Goal: Find specific page/section: Find specific page/section

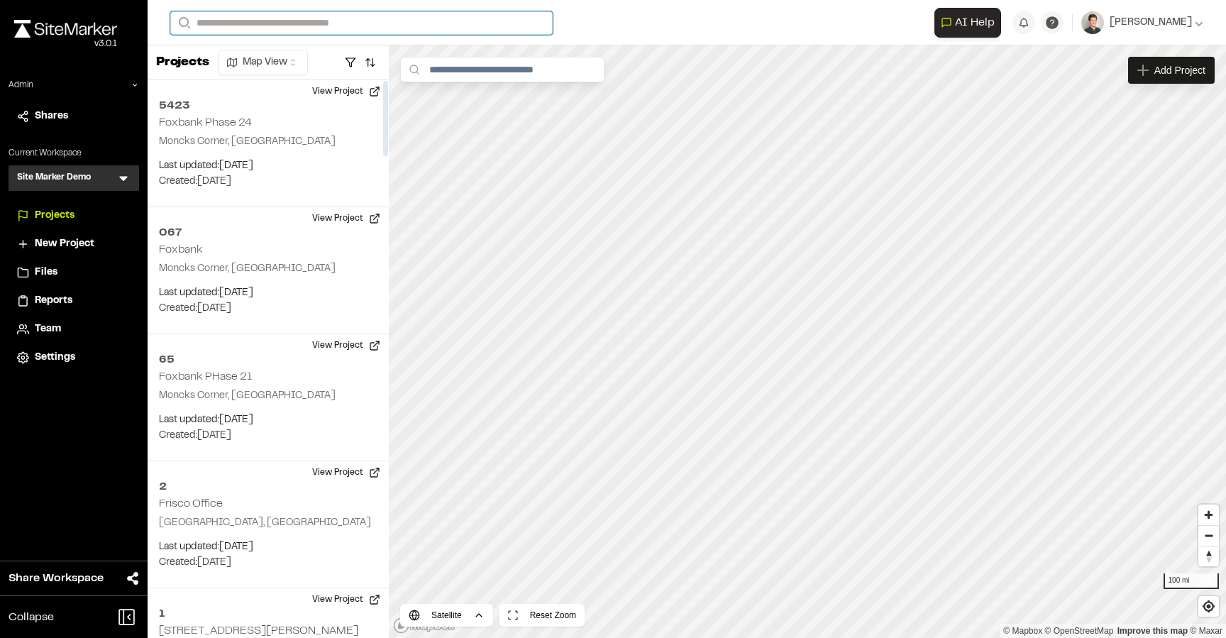
click at [318, 13] on input "Search" at bounding box center [361, 22] width 382 height 23
type input "**"
click at [315, 61] on p "TE123 364 Uptown Phase 3B" at bounding box center [283, 56] width 209 height 17
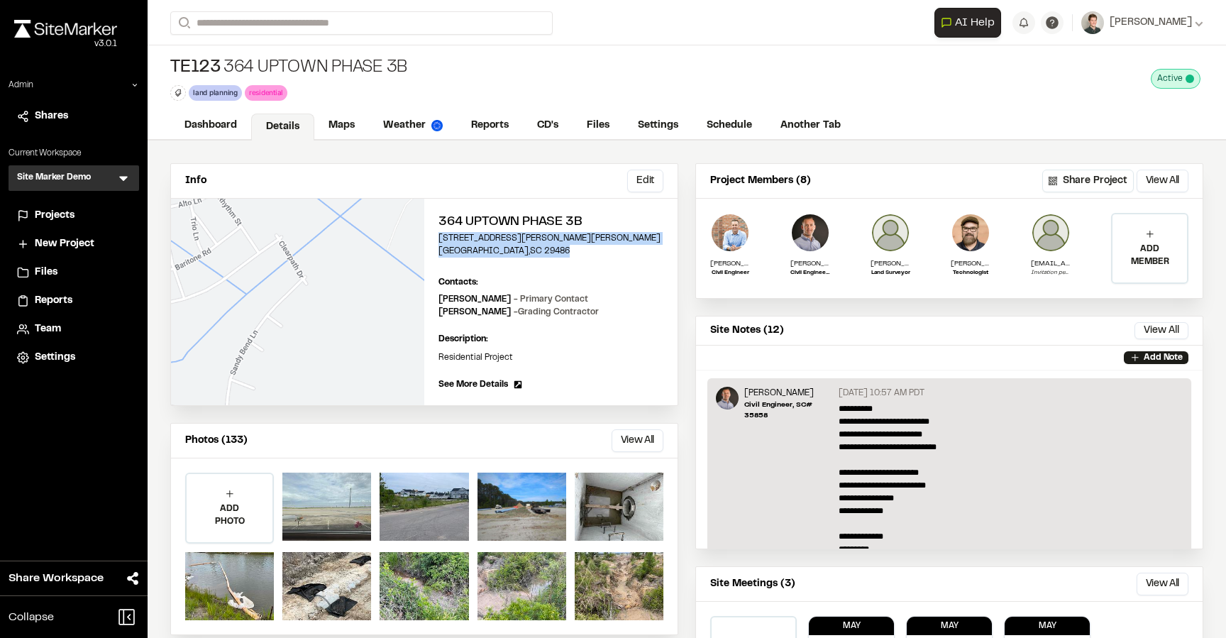
drag, startPoint x: 539, startPoint y: 253, endPoint x: 430, endPoint y: 237, distance: 110.4
click at [430, 237] on div "364 Uptown Phase 3B 166 Sandy Bend Lane Summerville , SC 29486 Edit Contacts: V…" at bounding box center [550, 302] width 253 height 206
copy div "166 Sandy Bend Lane Summerville , SC 29486"
click at [334, 123] on link "Maps" at bounding box center [342, 126] width 56 height 27
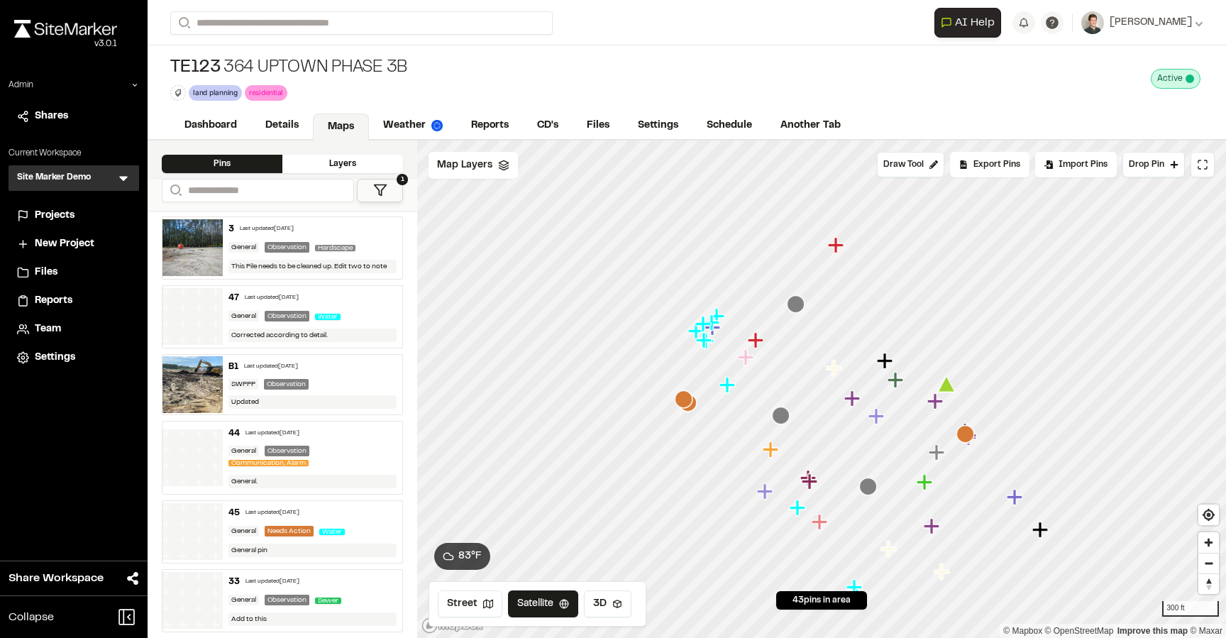
click at [409, 67] on div "TE123 364 Uptown Phase 3B land planning Delete Rename Edit Color Delete Tag Are…" at bounding box center [687, 78] width 1078 height 67
drag, startPoint x: 404, startPoint y: 67, endPoint x: 165, endPoint y: 71, distance: 239.0
click at [165, 71] on div "TE123 364 Uptown Phase 3B land planning Delete Rename Edit Color Delete Tag Are…" at bounding box center [687, 78] width 1078 height 67
copy div "TE123 364 Uptown Phase 3B"
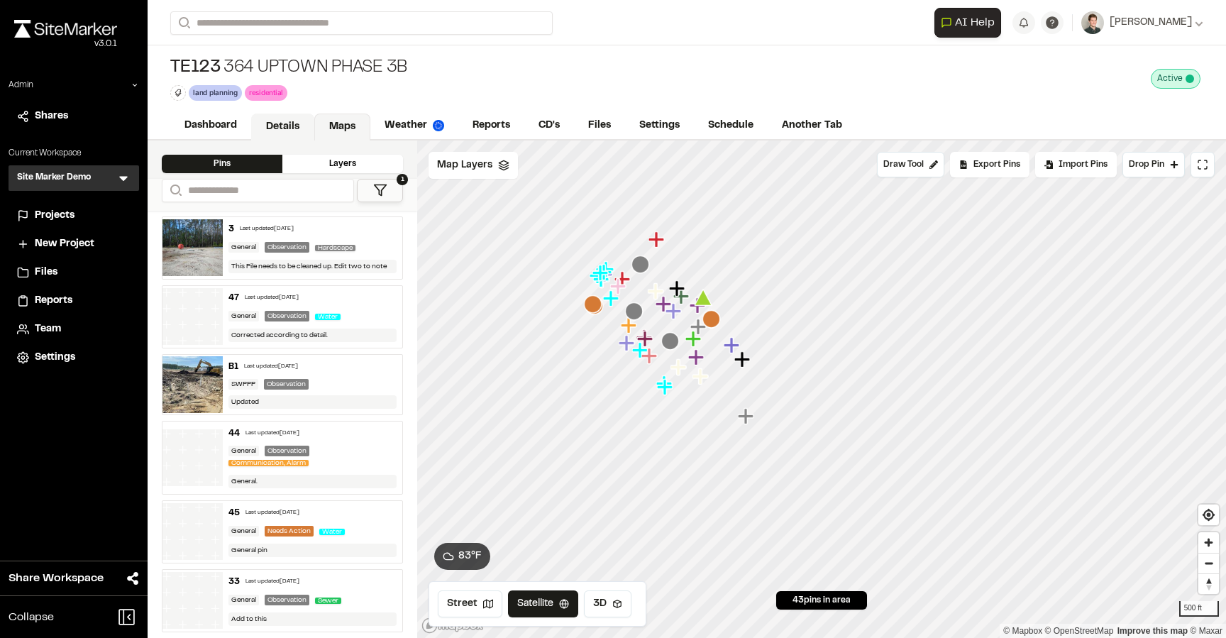
click at [287, 122] on link "Details" at bounding box center [282, 126] width 63 height 27
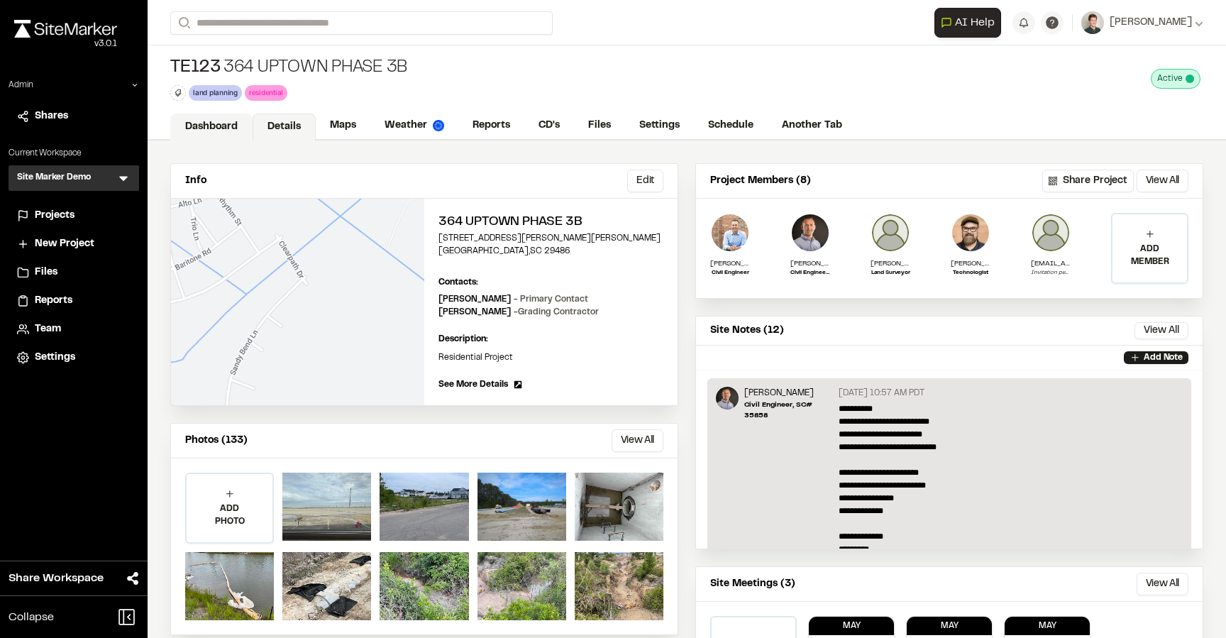
click at [236, 122] on link "Dashboard" at bounding box center [211, 126] width 82 height 27
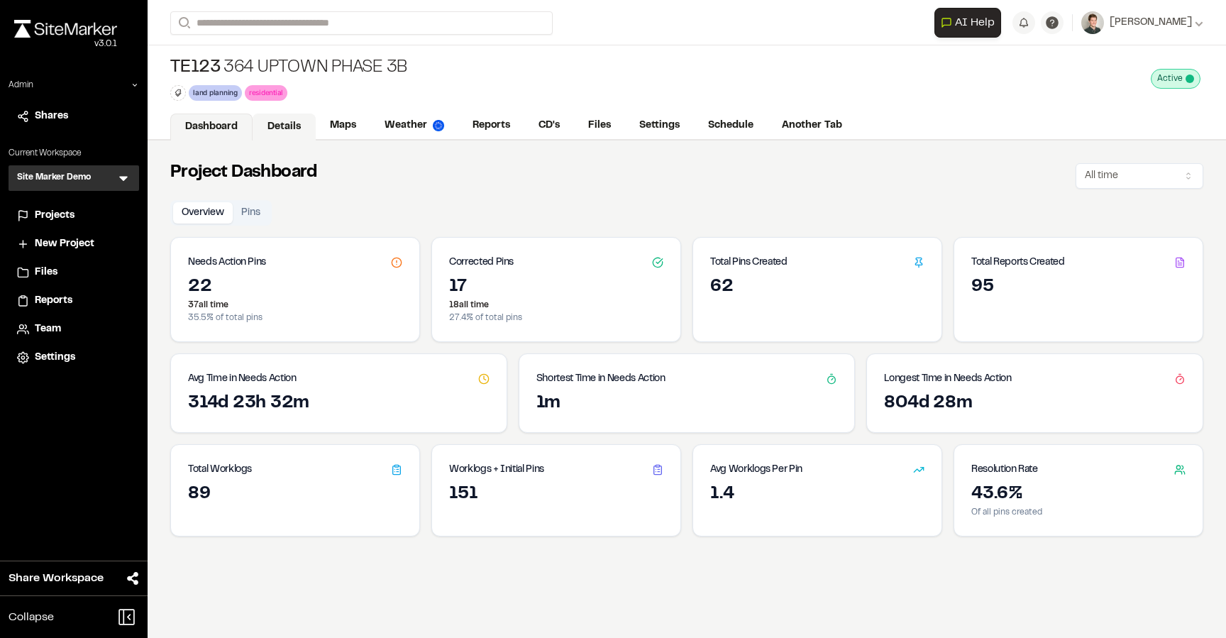
click at [284, 123] on link "Details" at bounding box center [283, 126] width 63 height 27
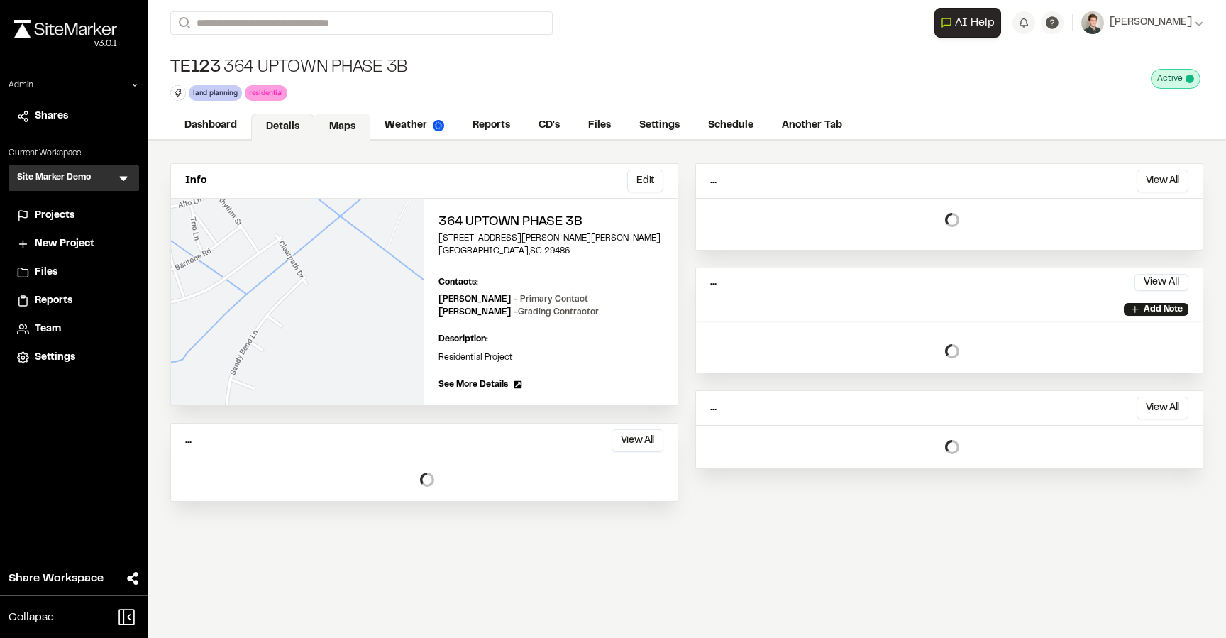
click at [332, 123] on link "Maps" at bounding box center [342, 126] width 56 height 27
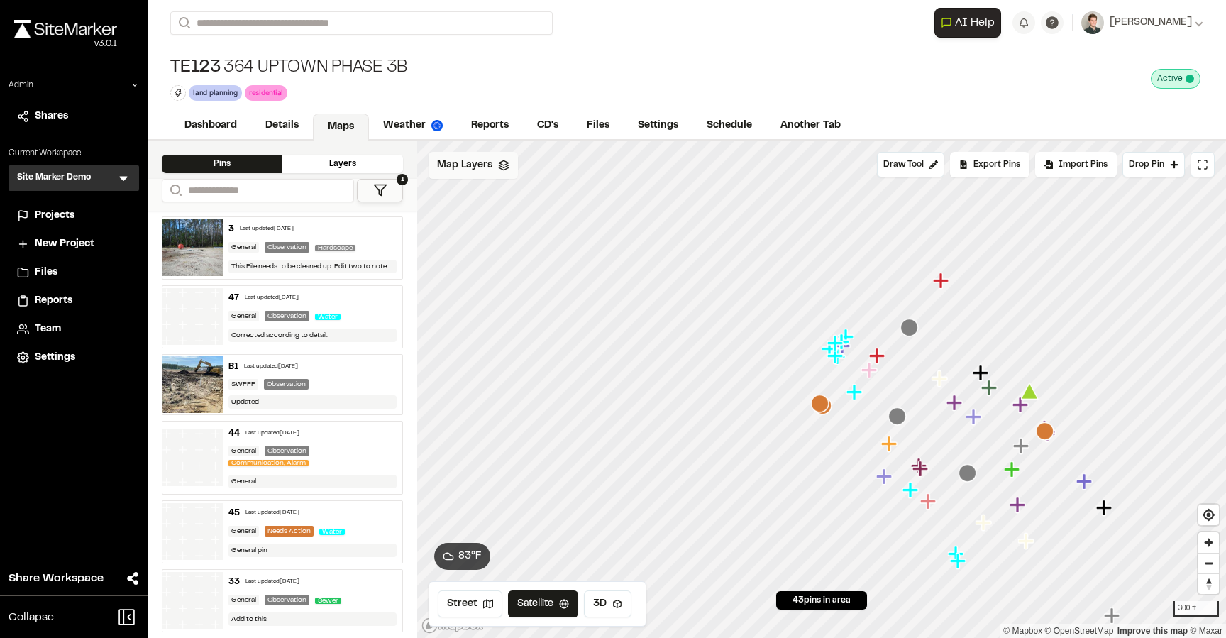
click at [486, 171] on span "Map Layers" at bounding box center [464, 165] width 55 height 16
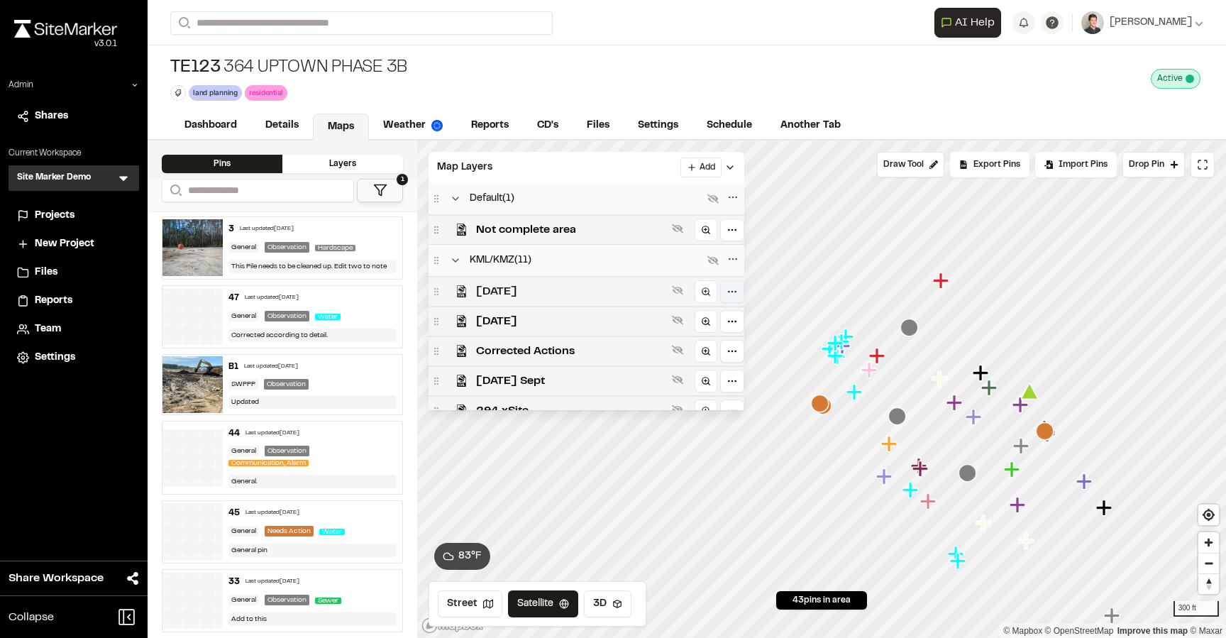
click at [728, 287] on html "Close sidebar v 3.0.1 Admin Shares Current Workspace Site Marker Demo SM Menu P…" at bounding box center [613, 319] width 1226 height 638
click at [553, 258] on html "Close sidebar v 3.0.1 Admin Shares Current Workspace Site Marker Demo SM Menu P…" at bounding box center [613, 319] width 1226 height 638
click at [457, 263] on icon at bounding box center [455, 260] width 11 height 11
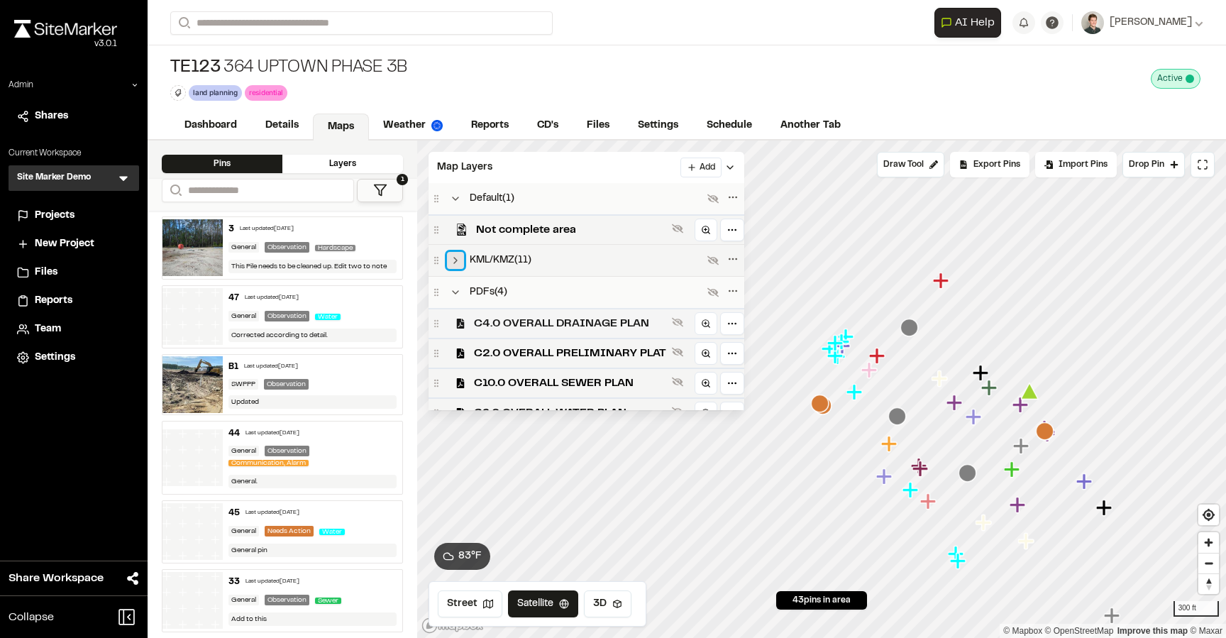
scroll to position [47, 0]
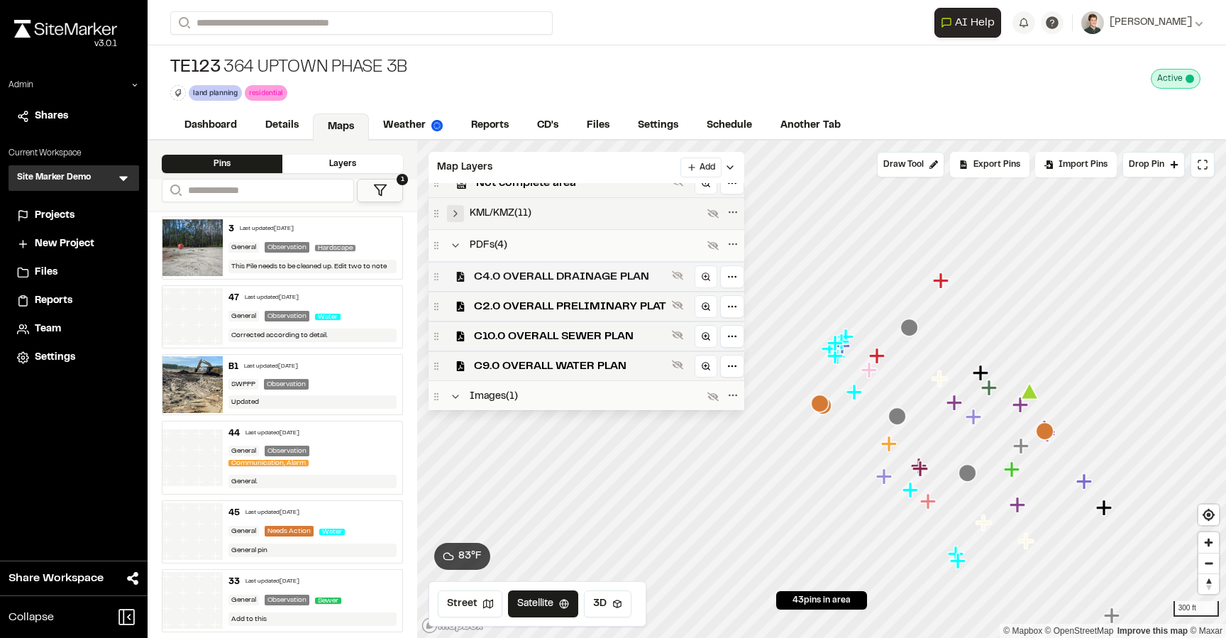
click at [527, 274] on span "C4.0 OVERALL DRAINAGE PLAN" at bounding box center [570, 276] width 192 height 17
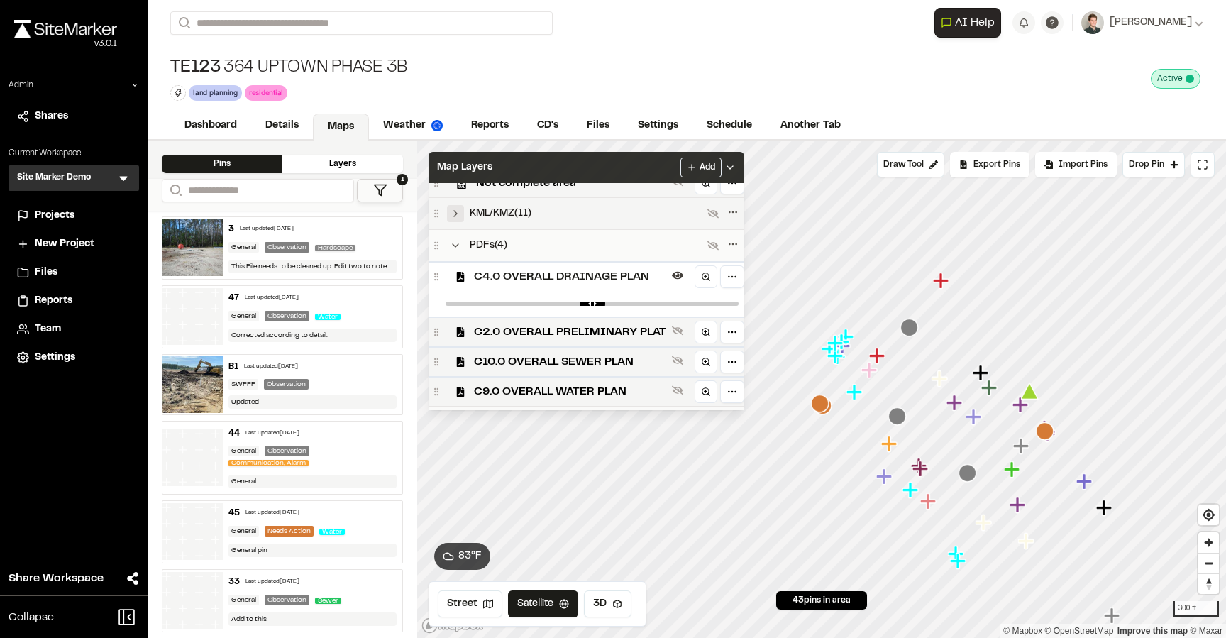
click at [580, 169] on div "Map Layers Add" at bounding box center [586, 167] width 316 height 31
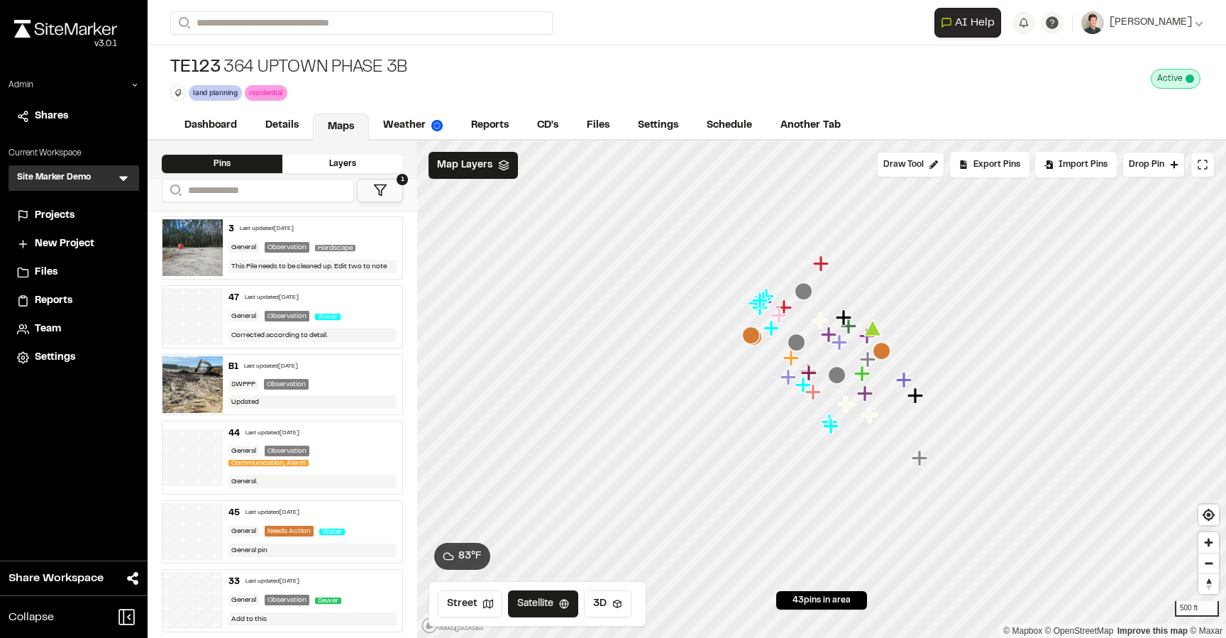
drag, startPoint x: 580, startPoint y: 169, endPoint x: 861, endPoint y: 360, distance: 339.9
click at [862, 360] on icon "Map marker" at bounding box center [868, 359] width 16 height 16
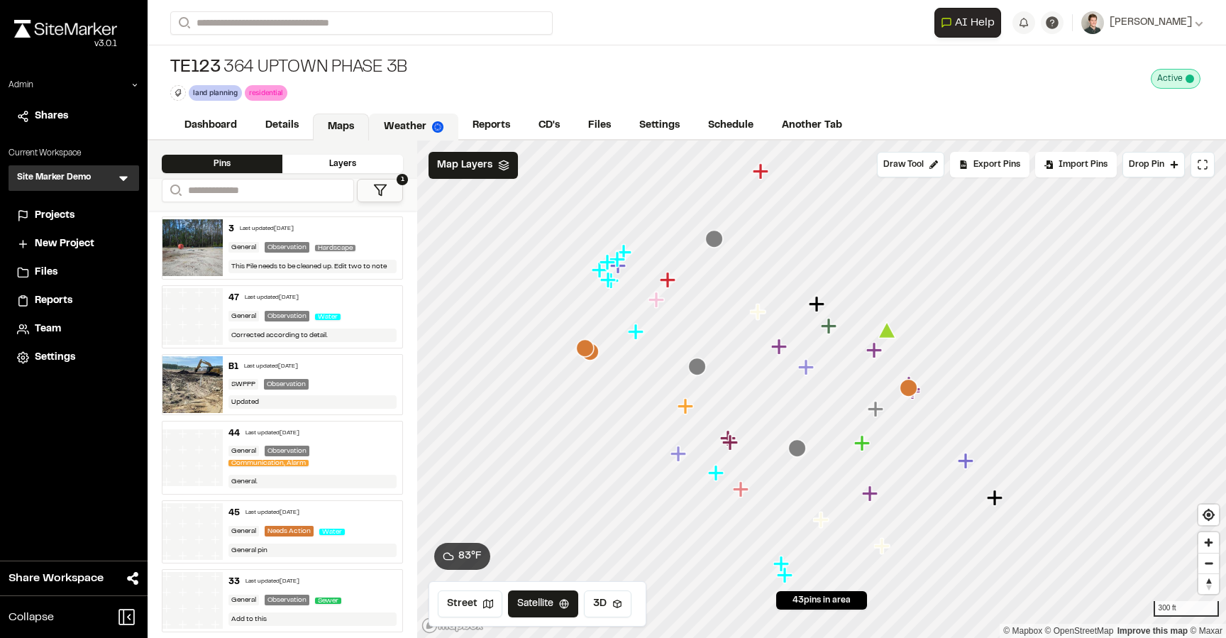
click at [404, 116] on link "Weather" at bounding box center [413, 126] width 89 height 27
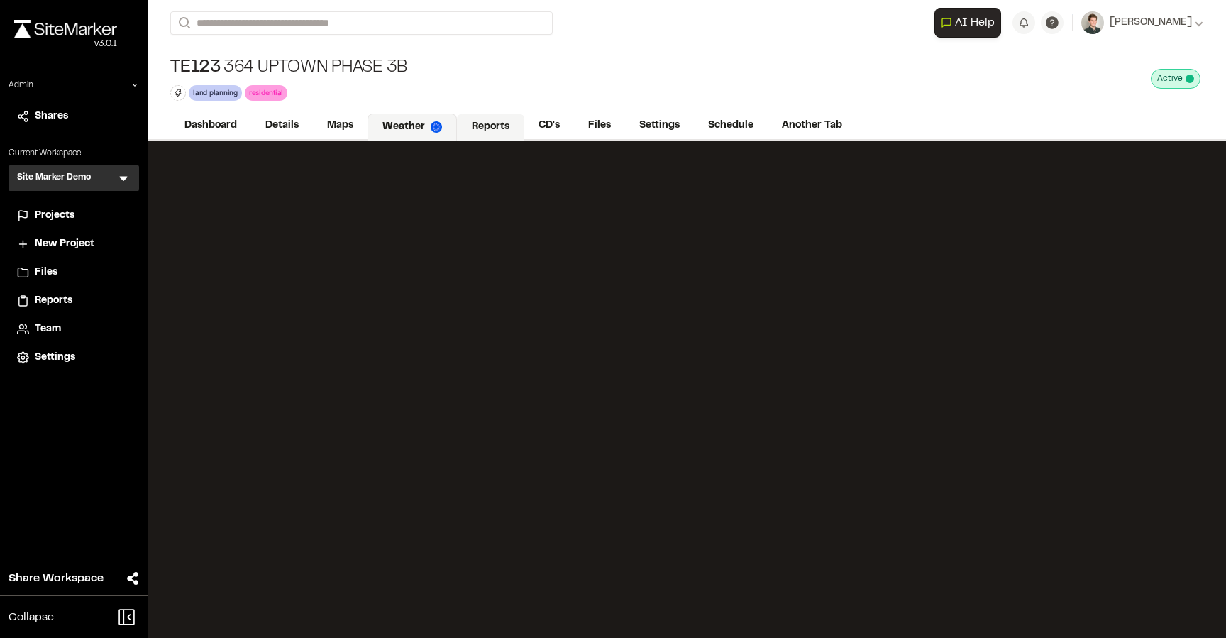
click at [488, 121] on link "Reports" at bounding box center [490, 126] width 67 height 27
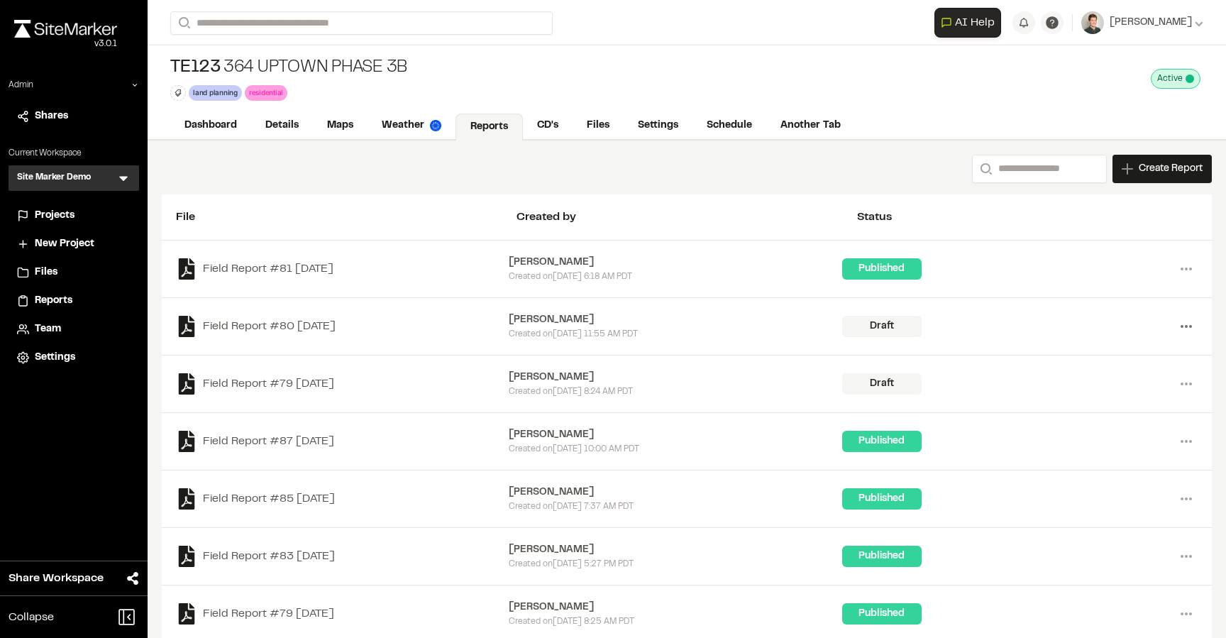
click at [1187, 326] on circle at bounding box center [1185, 326] width 3 height 3
click at [1117, 377] on link "Delete" at bounding box center [1134, 377] width 123 height 21
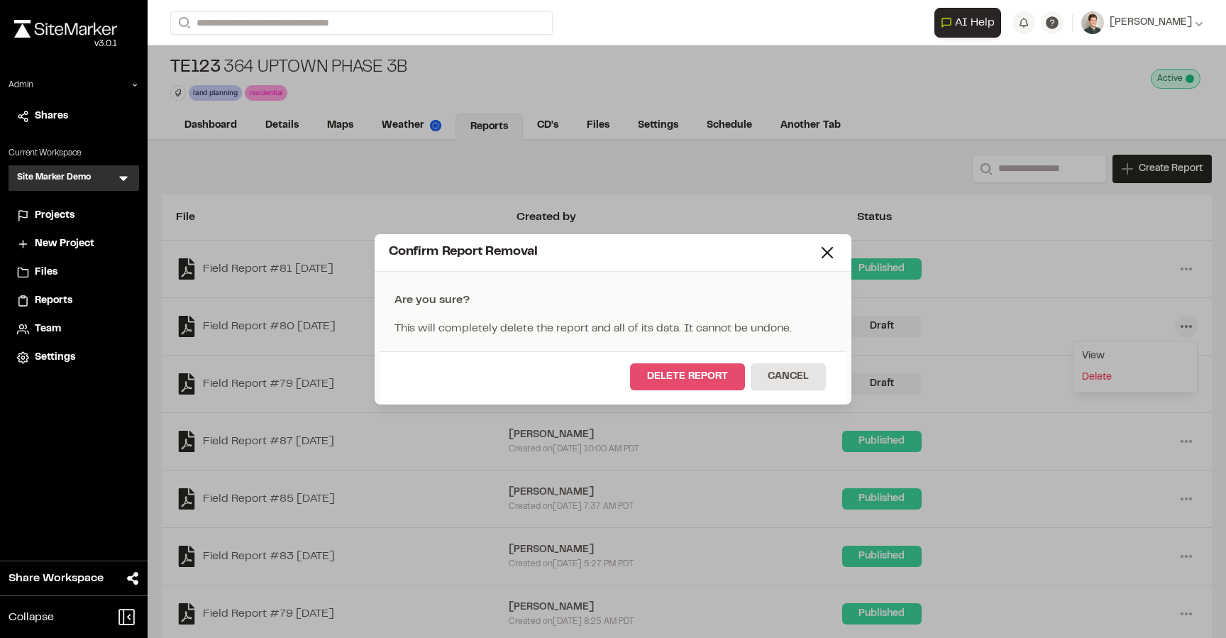
click at [701, 381] on button "Delete Report" at bounding box center [687, 376] width 115 height 27
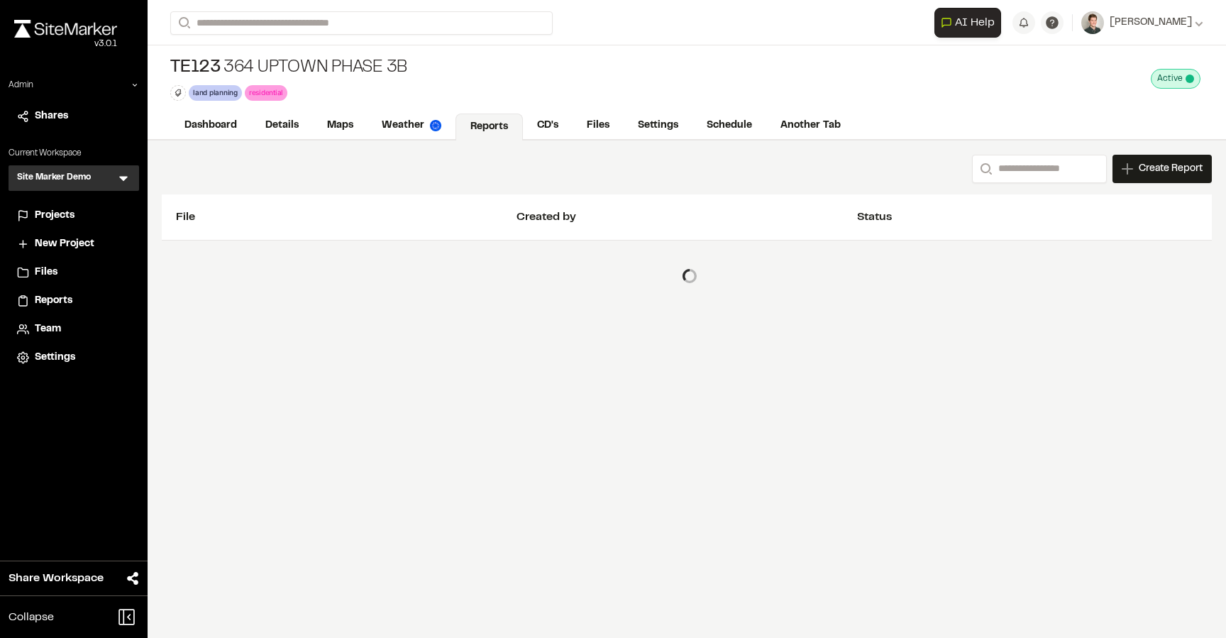
click at [827, 228] on div "File Created by Status" at bounding box center [687, 217] width 1050 height 46
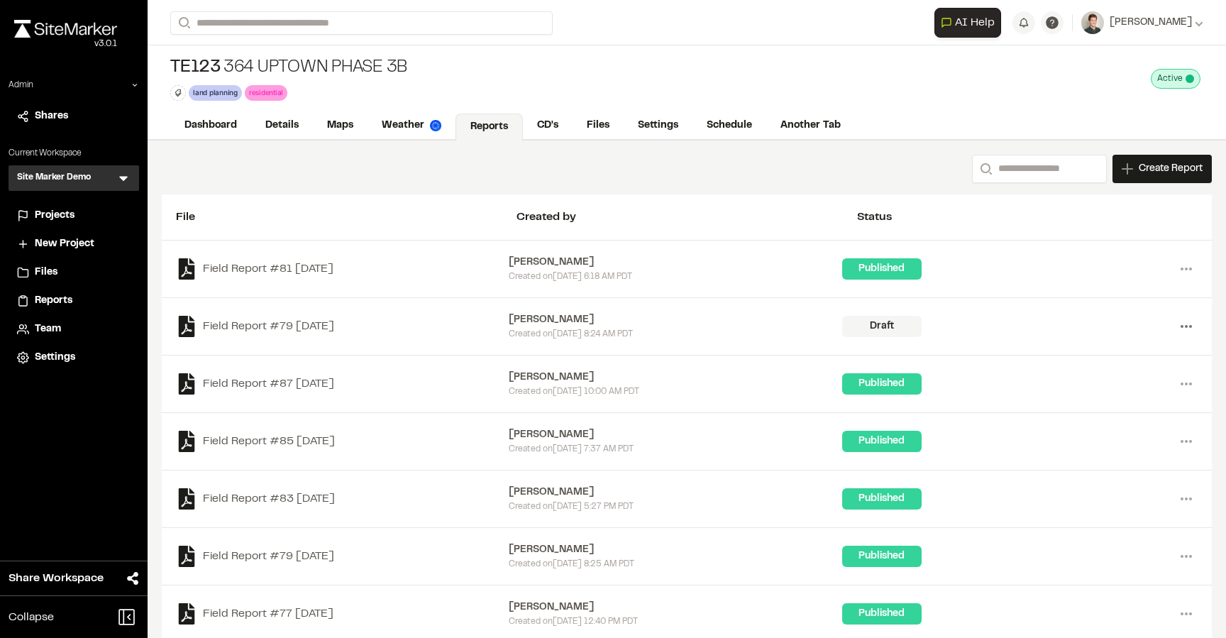
click at [1186, 322] on icon at bounding box center [1185, 326] width 23 height 23
click at [1110, 389] on div "View Delete Confirm Report Removal Are you sure? This will completely delete th…" at bounding box center [1134, 366] width 125 height 52
click at [1182, 323] on icon at bounding box center [1185, 326] width 23 height 23
click at [1105, 383] on link "Delete" at bounding box center [1134, 377] width 123 height 21
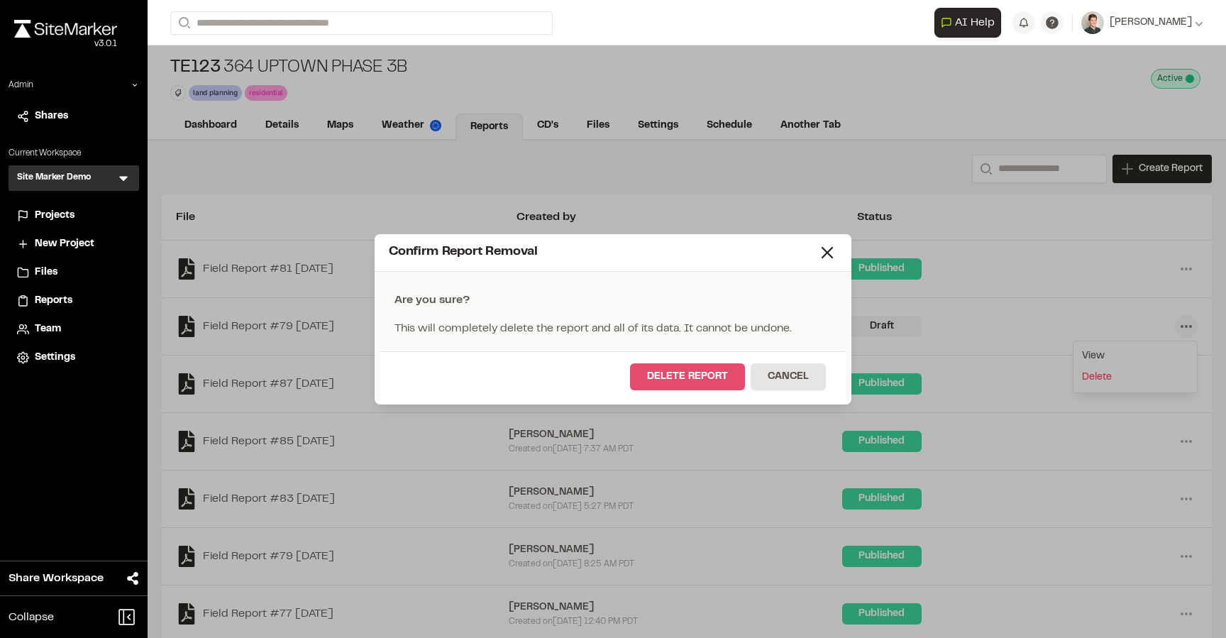
click at [700, 369] on button "Delete Report" at bounding box center [687, 376] width 115 height 27
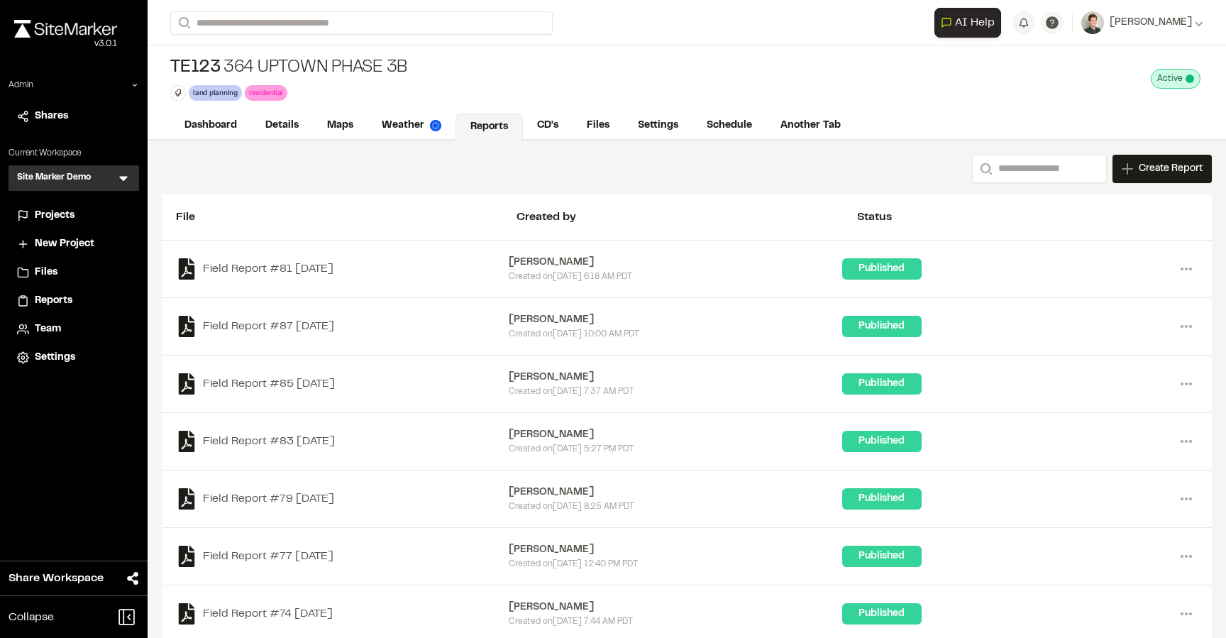
click at [68, 213] on span "Projects" at bounding box center [55, 216] width 40 height 16
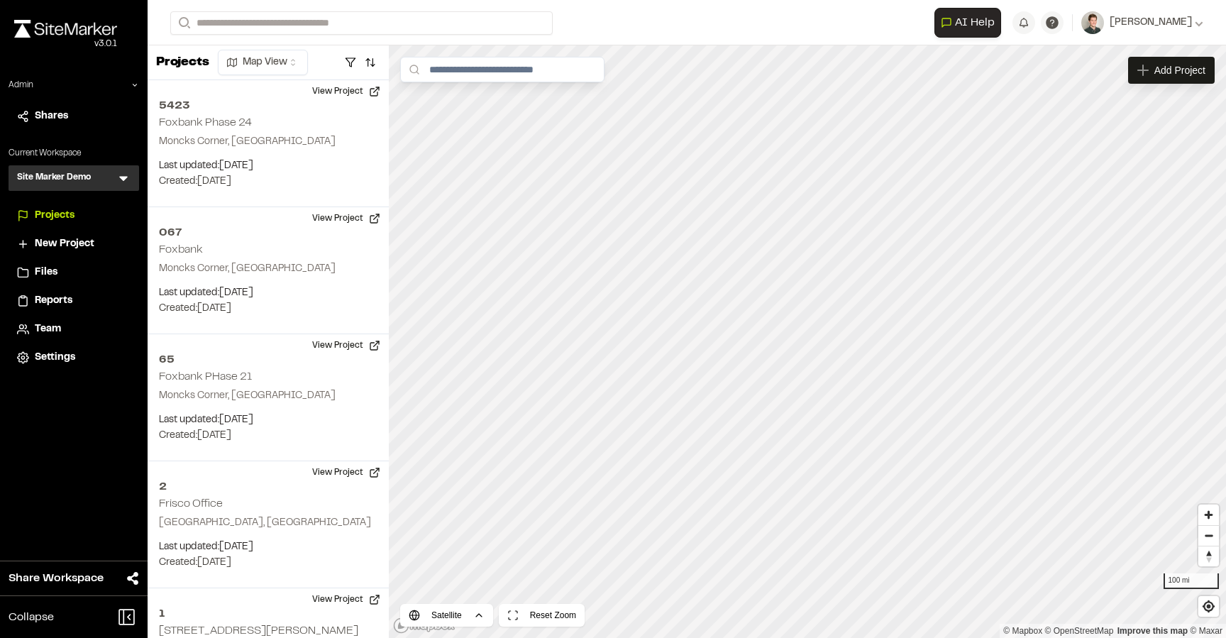
click at [133, 175] on div "Site Marker Demo SM Menu" at bounding box center [74, 178] width 130 height 26
click at [129, 175] on icon at bounding box center [123, 178] width 14 height 14
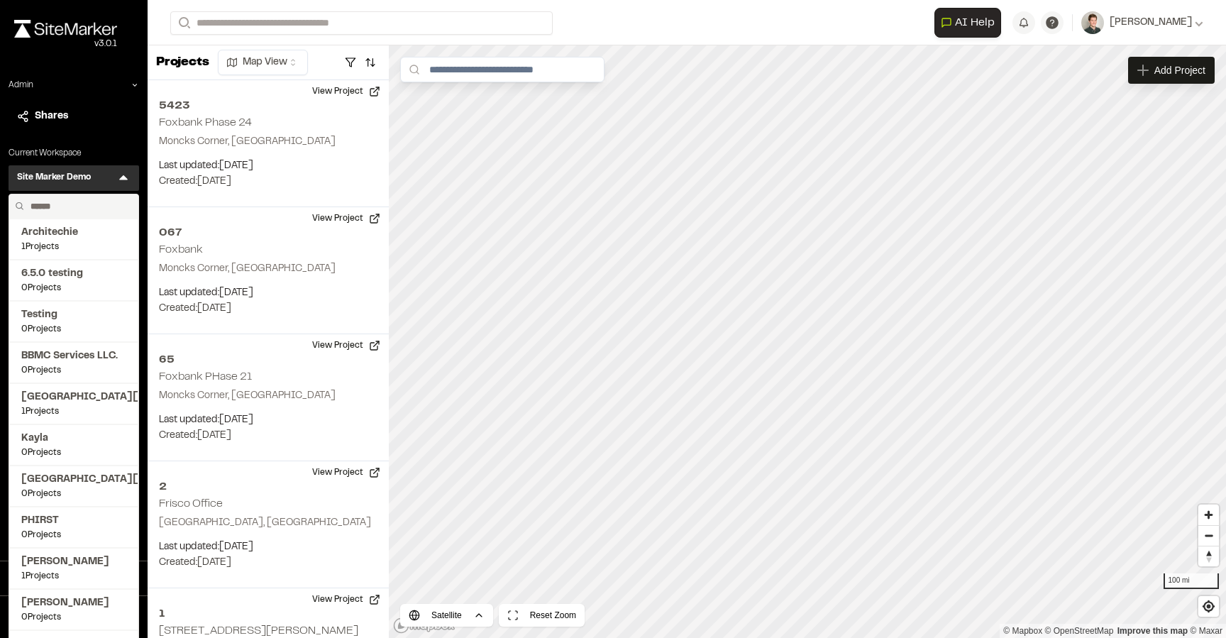
click at [68, 204] on input "text" at bounding box center [79, 206] width 108 height 24
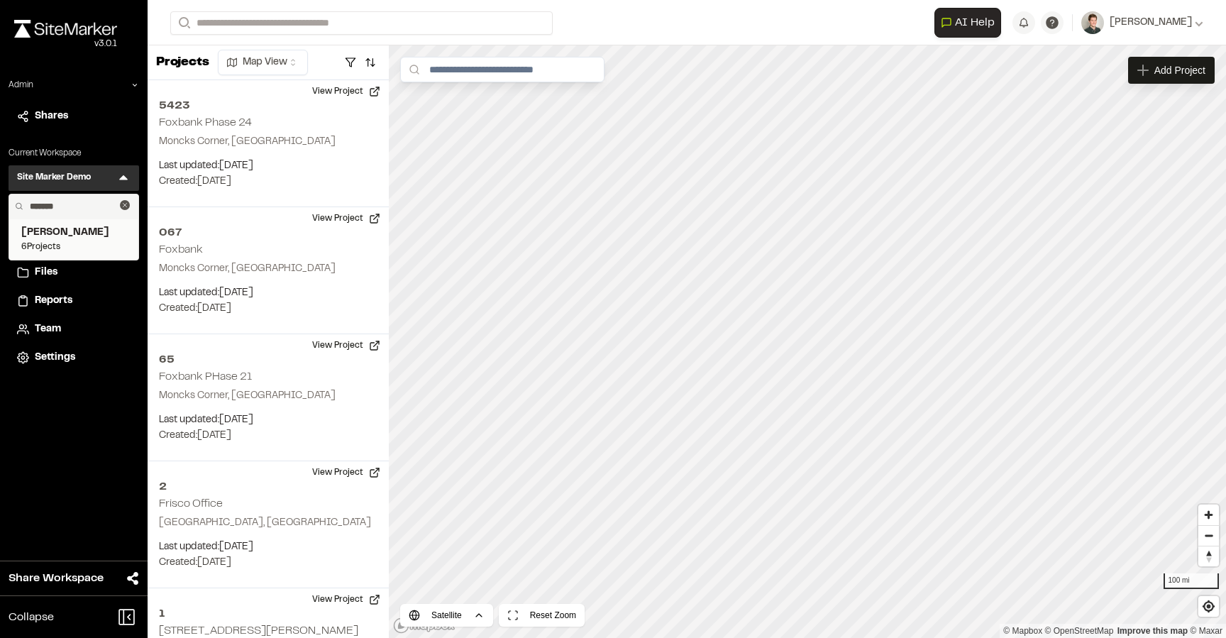
type input "*******"
click at [53, 235] on span "[PERSON_NAME]" at bounding box center [73, 233] width 105 height 16
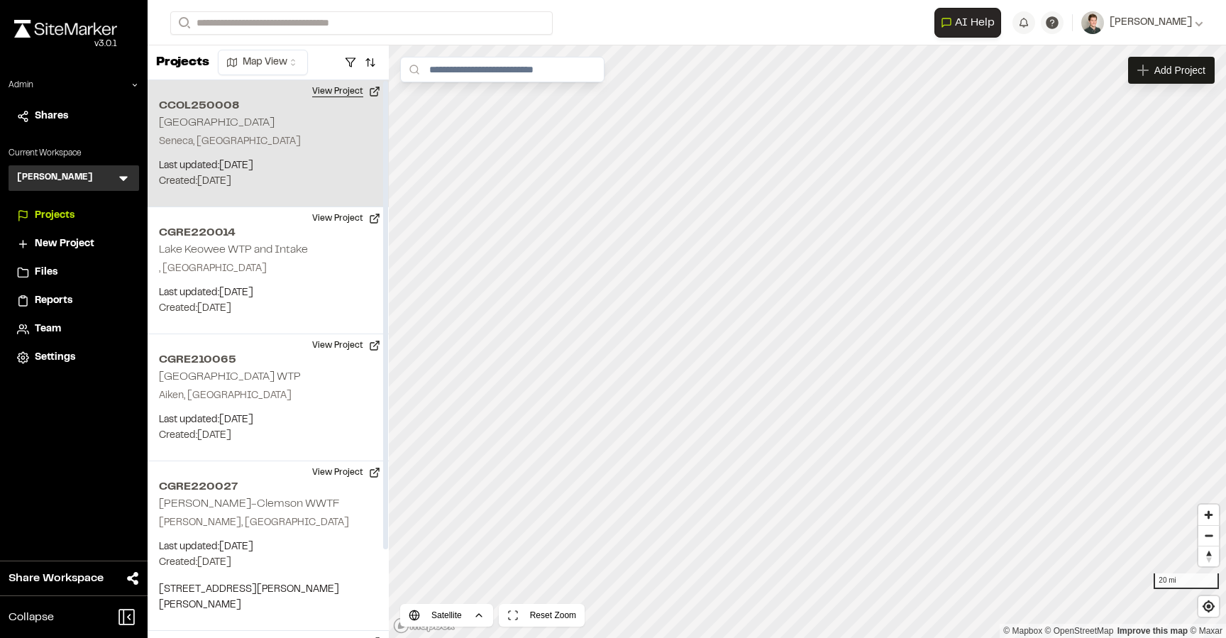
click at [355, 91] on button "View Project" at bounding box center [346, 91] width 85 height 23
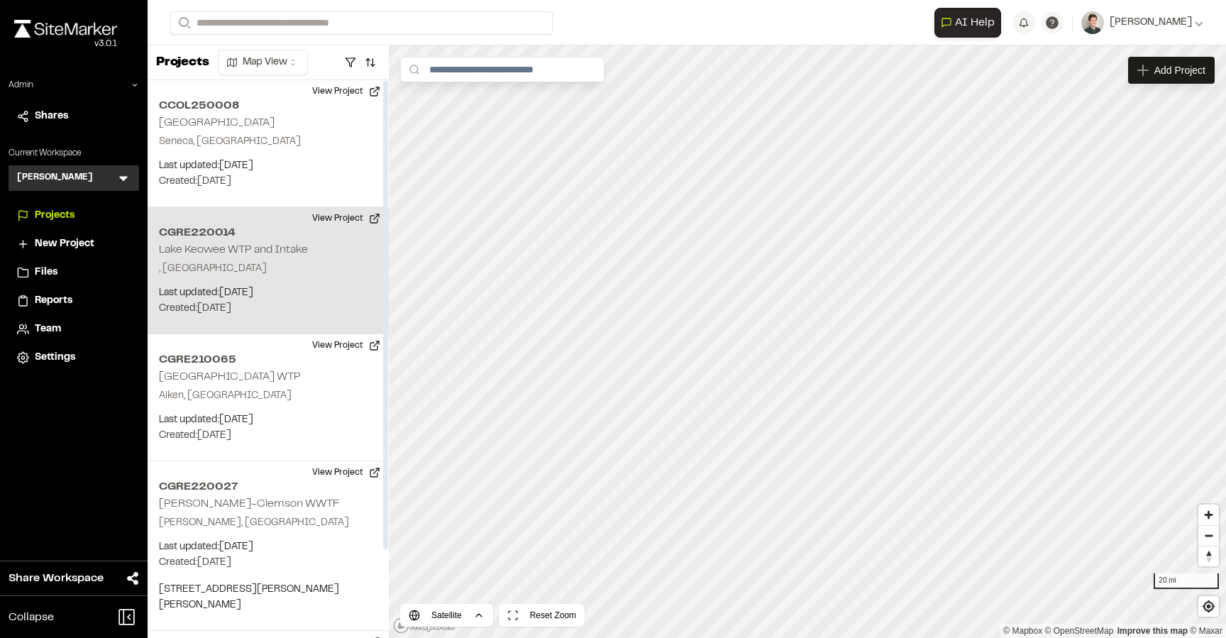
scroll to position [104, 0]
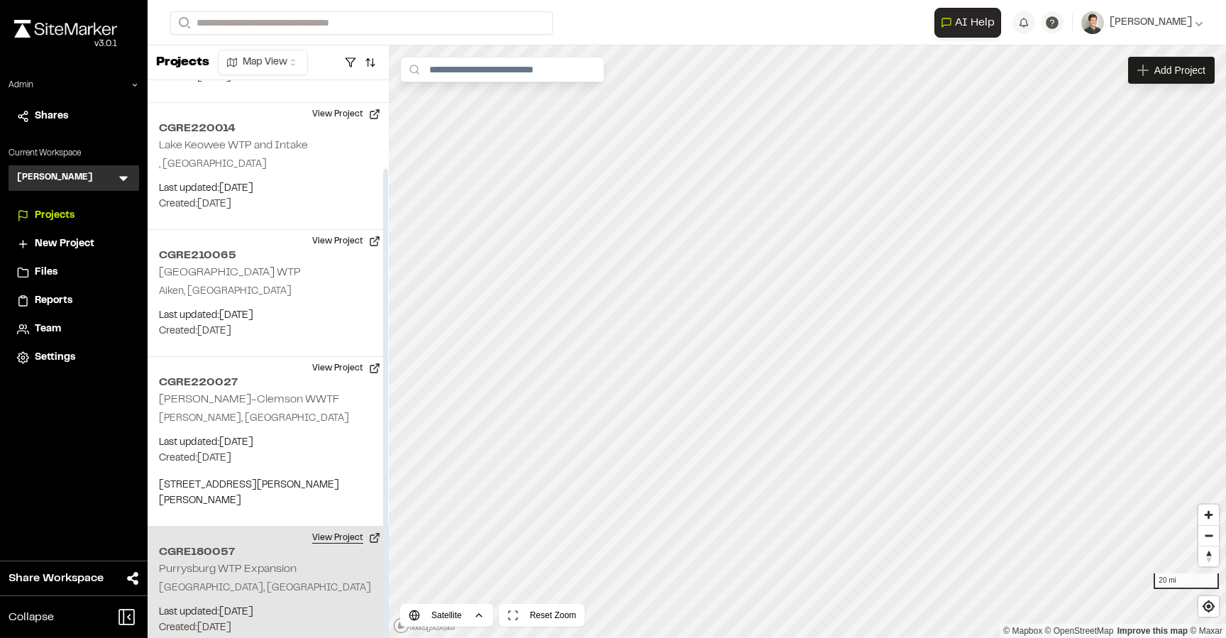
click at [353, 528] on button "View Project" at bounding box center [346, 537] width 85 height 23
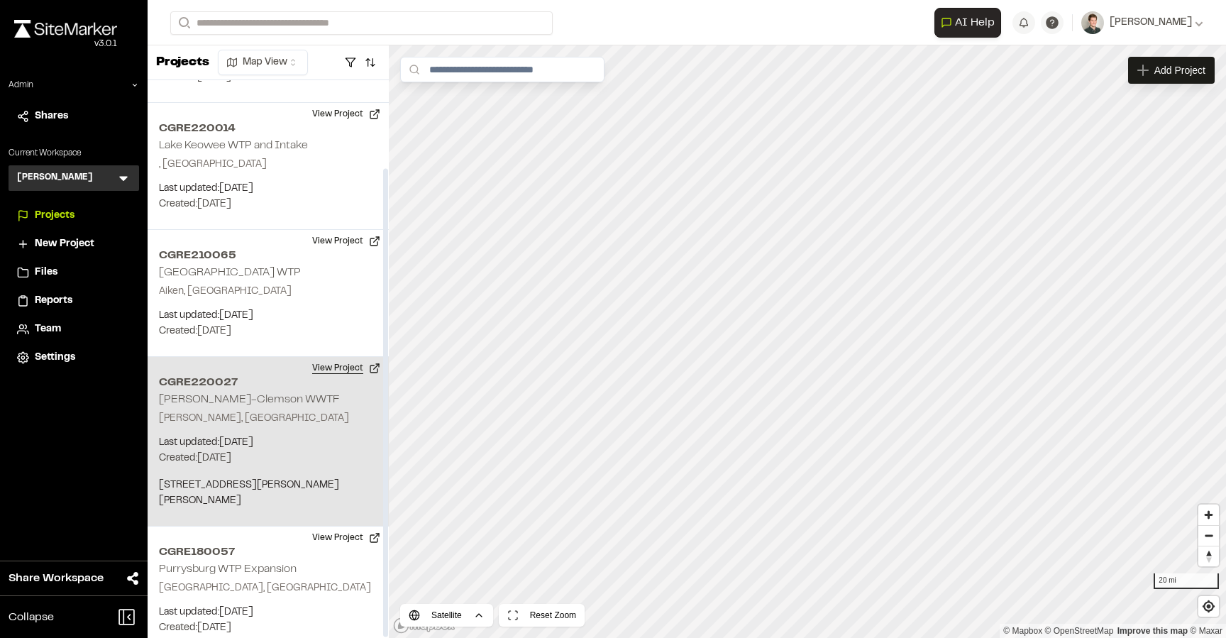
click at [338, 372] on button "View Project" at bounding box center [346, 368] width 85 height 23
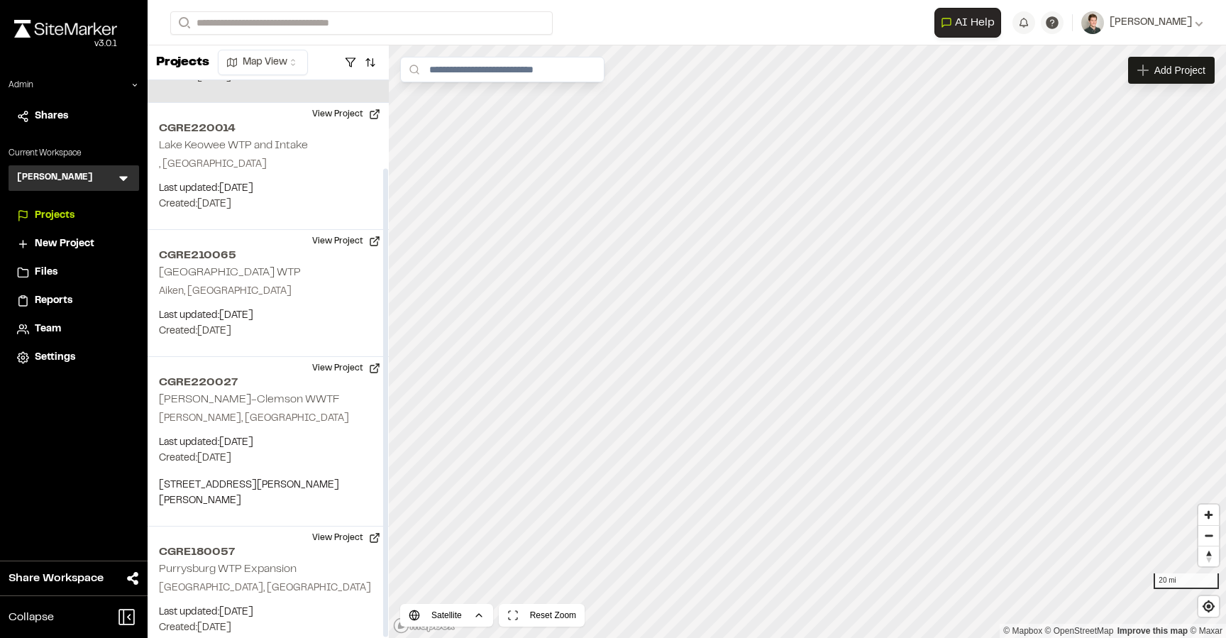
scroll to position [0, 0]
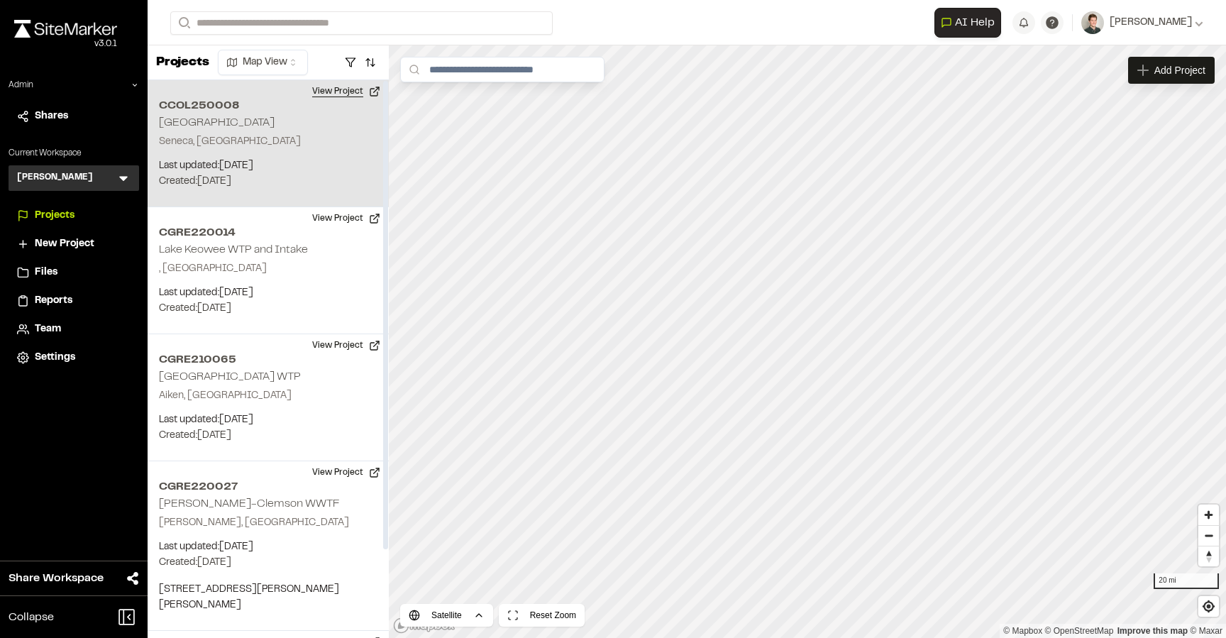
click at [336, 94] on button "View Project" at bounding box center [346, 91] width 85 height 23
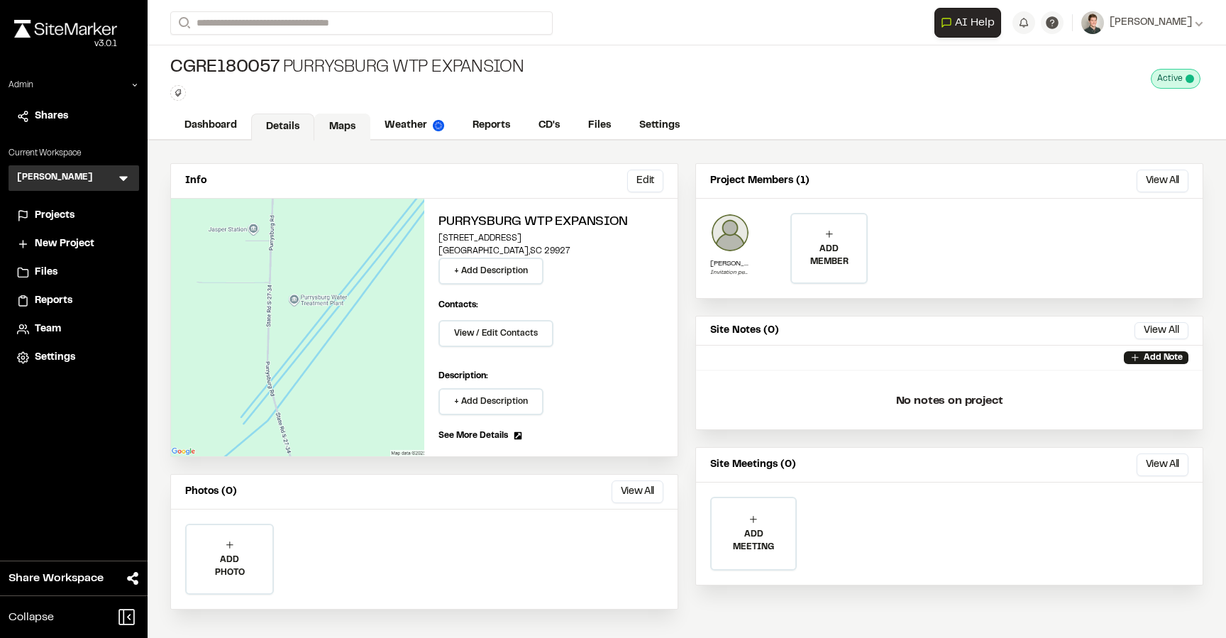
click at [355, 120] on link "Maps" at bounding box center [342, 126] width 56 height 27
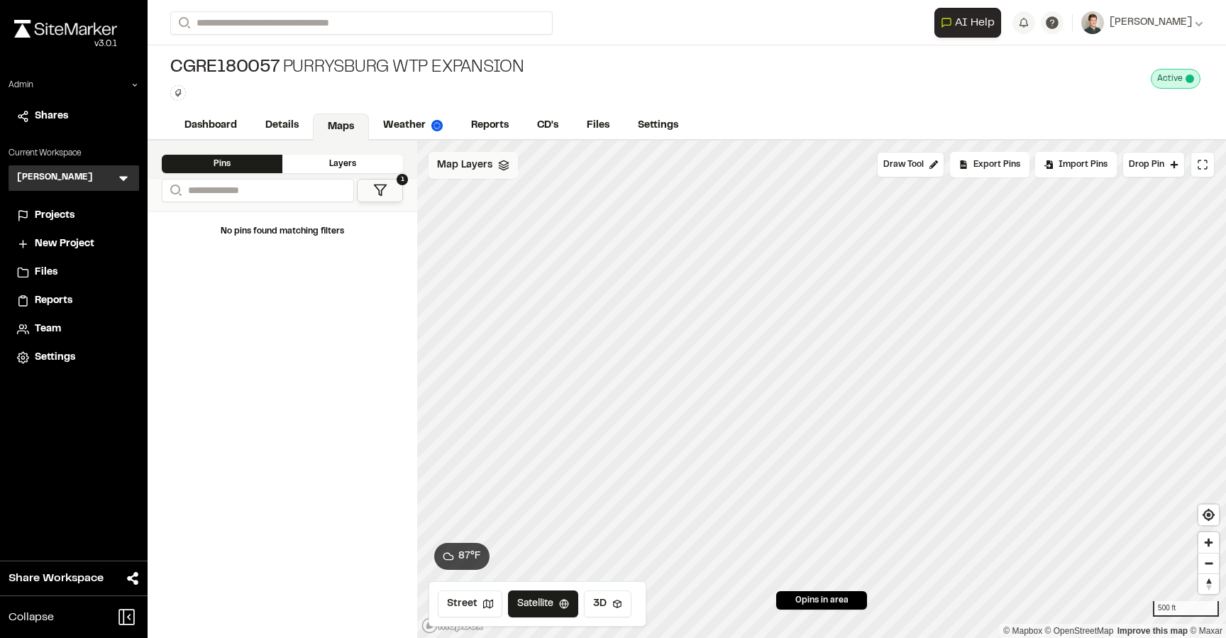
click at [478, 170] on span "Map Layers" at bounding box center [464, 165] width 55 height 16
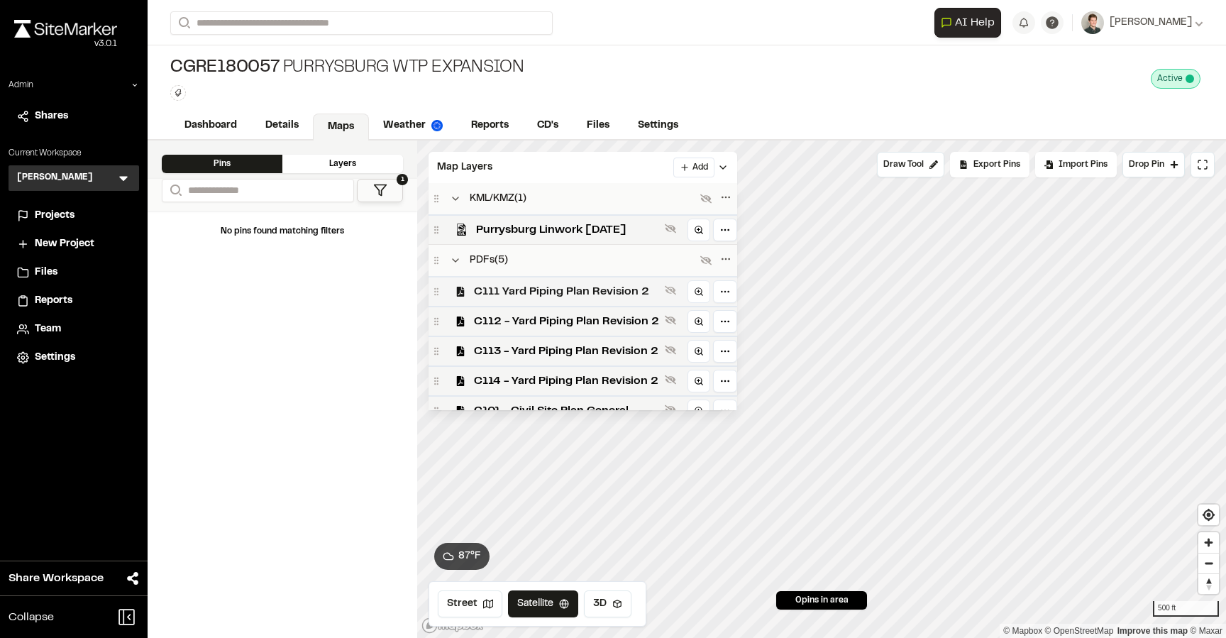
click at [506, 291] on span "C111 Yard Piping Plan Revision 2" at bounding box center [566, 291] width 185 height 17
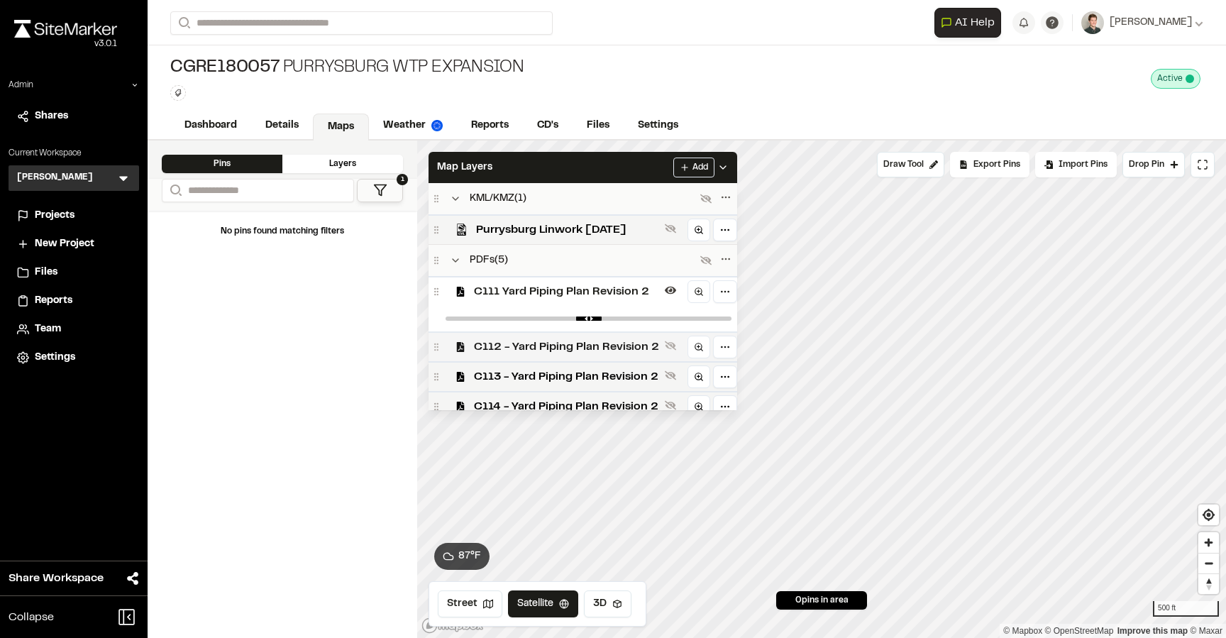
click at [505, 331] on div "C112 - Yard Piping Plan Revision 2" at bounding box center [582, 346] width 309 height 30
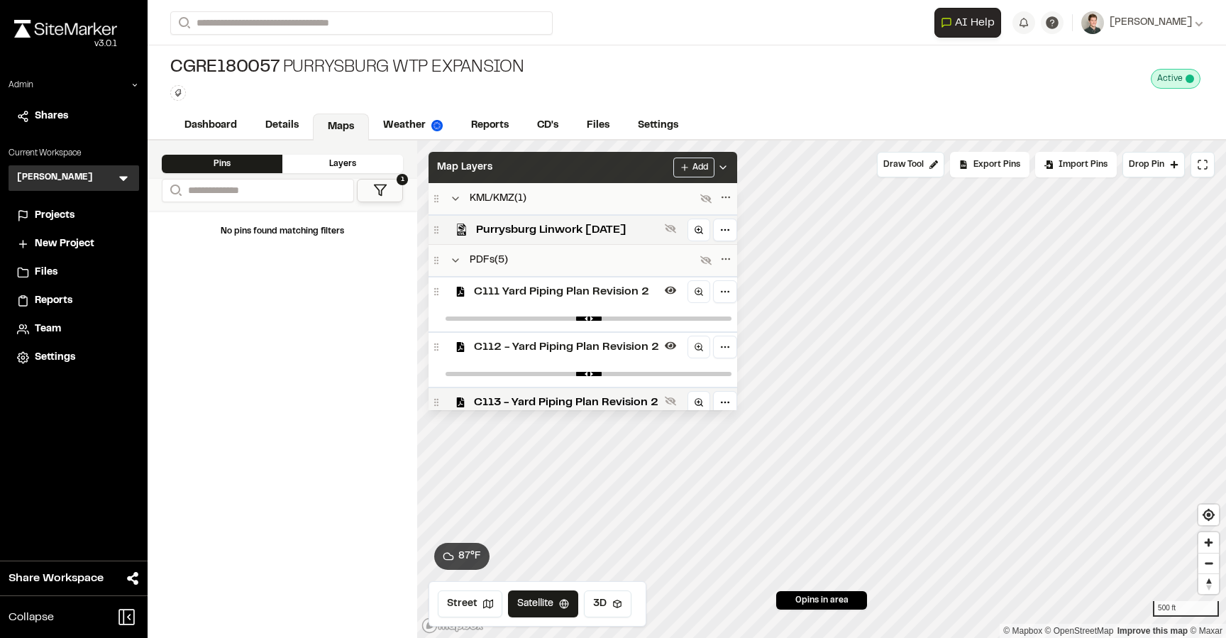
click at [584, 174] on div "Map Layers Add" at bounding box center [582, 167] width 309 height 31
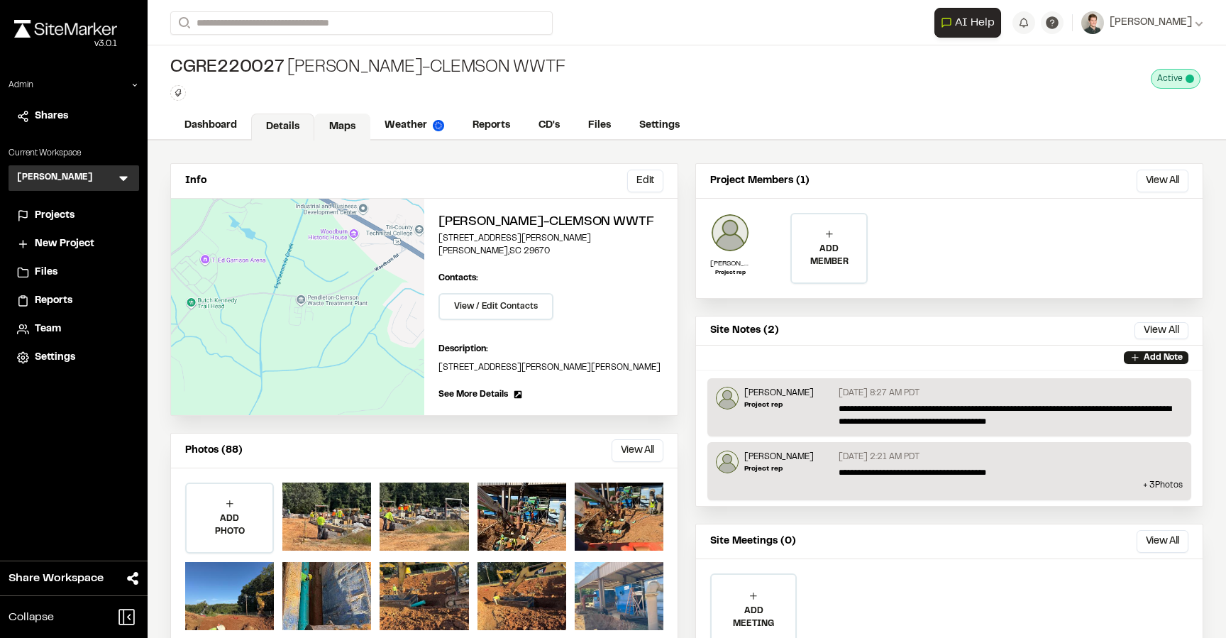
click at [337, 129] on link "Maps" at bounding box center [342, 126] width 56 height 27
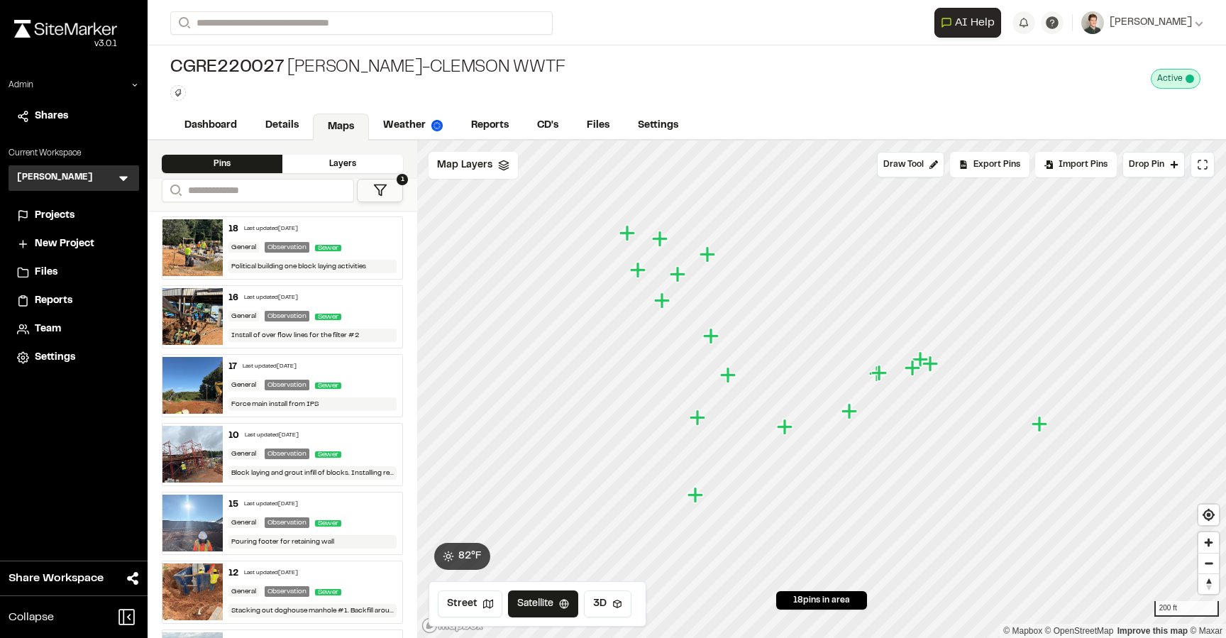
drag, startPoint x: 939, startPoint y: 423, endPoint x: 904, endPoint y: 370, distance: 63.9
click at [904, 370] on icon "Map marker" at bounding box center [913, 368] width 18 height 18
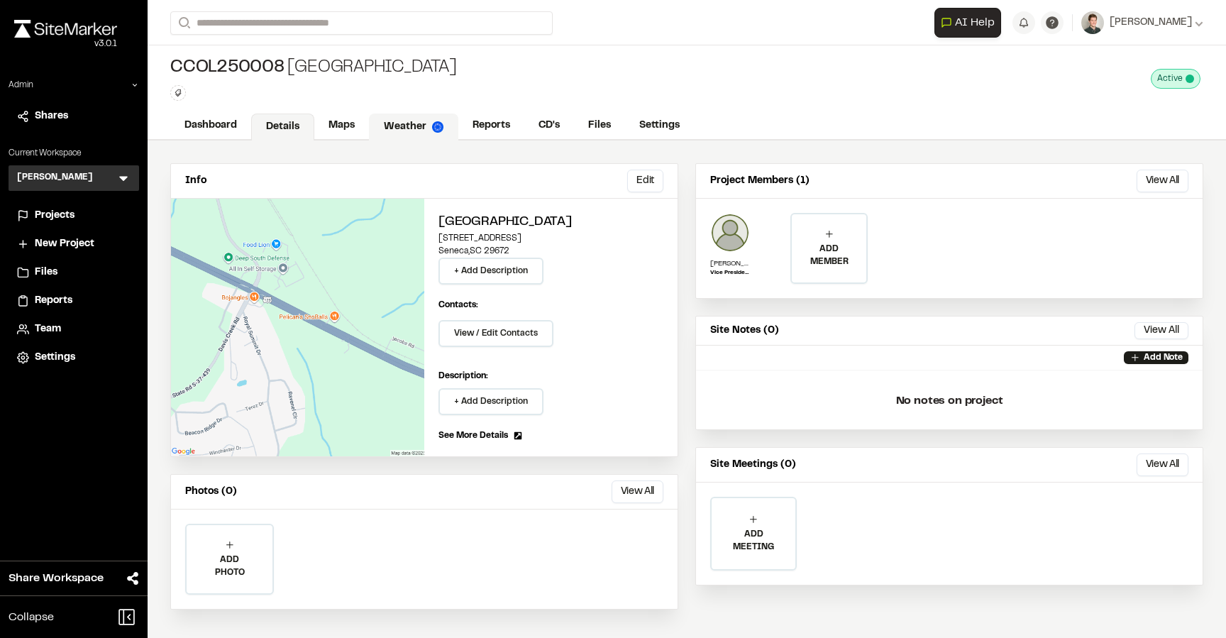
click at [418, 132] on link "Weather" at bounding box center [413, 126] width 89 height 27
